Goal: Transaction & Acquisition: Purchase product/service

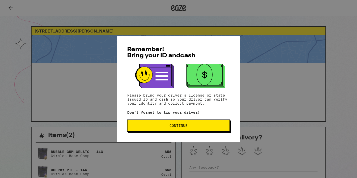
click at [178, 123] on button "Continue" at bounding box center [178, 126] width 103 height 12
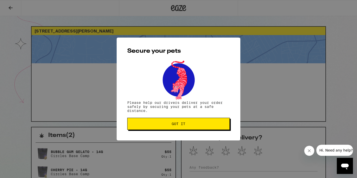
click at [173, 125] on span "Got it" at bounding box center [179, 124] width 14 height 4
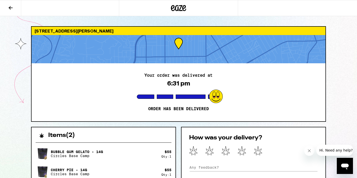
click at [177, 7] on icon at bounding box center [178, 8] width 15 height 9
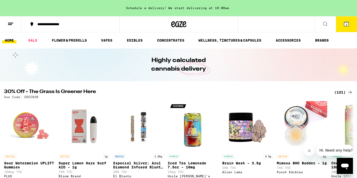
click at [348, 27] on button "2" at bounding box center [346, 24] width 21 height 16
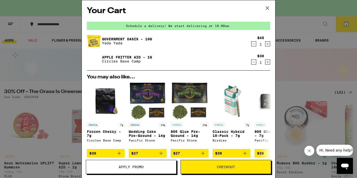
click at [298, 58] on div "Your Cart Schedule a delivery! We start delivering at 10:00am. Government Oasis…" at bounding box center [178, 89] width 357 height 178
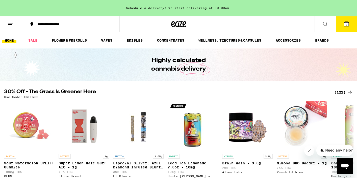
click at [226, 10] on div "Schedule a delivery! We start delivering at 10:00am." at bounding box center [178, 8] width 357 height 16
click at [8, 25] on icon at bounding box center [11, 24] width 6 height 6
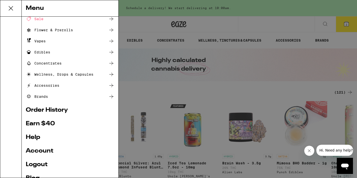
scroll to position [38, 0]
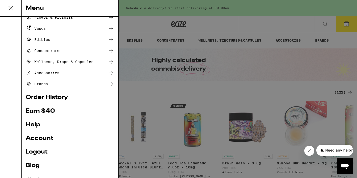
click at [58, 97] on link "Order History" at bounding box center [70, 98] width 89 height 6
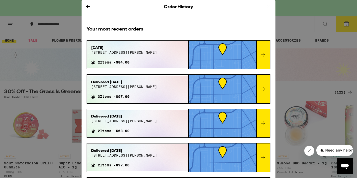
click at [156, 50] on div "[DATE][STREET_ADDRESS][PERSON_NAME] 2 Items - $84.00" at bounding box center [137, 54] width 101 height 27
click at [264, 51] on div at bounding box center [263, 55] width 14 height 28
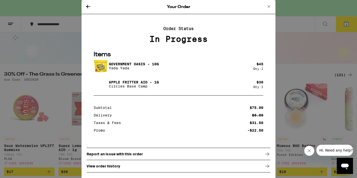
scroll to position [1, 0]
click at [252, 168] on div "View order history" at bounding box center [179, 166] width 184 height 13
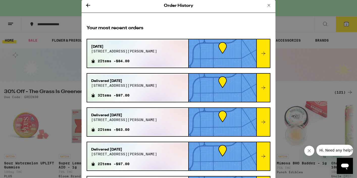
click at [144, 54] on div "[DATE][STREET_ADDRESS][PERSON_NAME] 2 Items - $84.00" at bounding box center [137, 53] width 101 height 27
click at [107, 42] on div "[DATE][STREET_ADDRESS][PERSON_NAME] 2 Items - $84.00" at bounding box center [124, 53] width 74 height 27
click at [271, 5] on icon at bounding box center [269, 5] width 6 height 6
